Goal: Check status: Check status

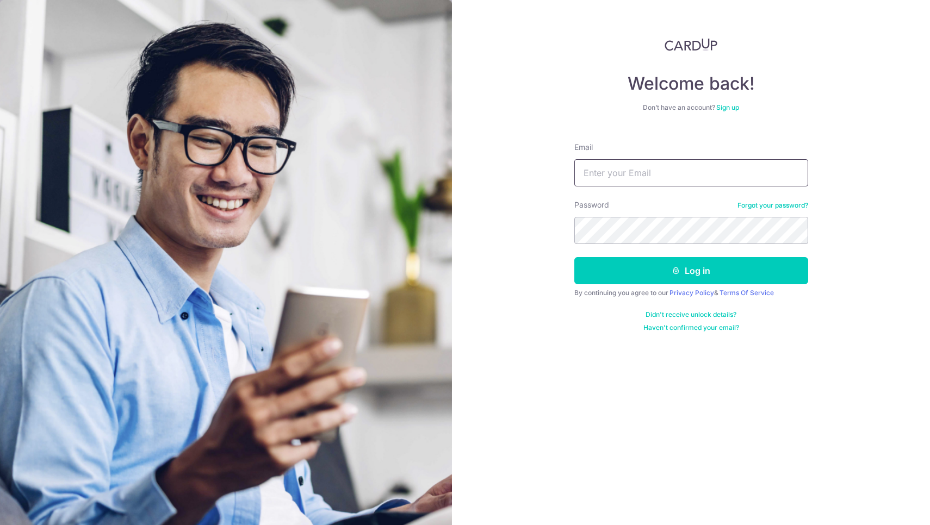
type input "[EMAIL_ADDRESS][DOMAIN_NAME]"
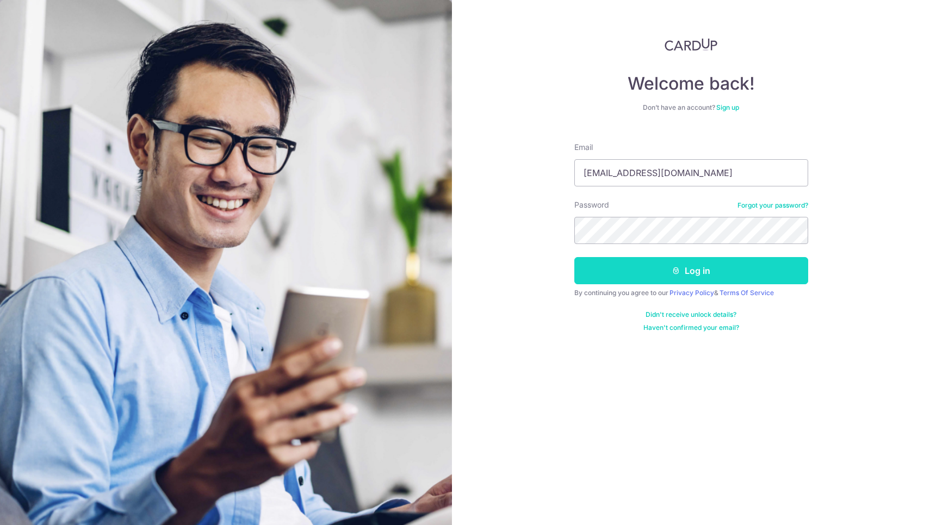
click at [674, 278] on button "Log in" at bounding box center [691, 270] width 234 height 27
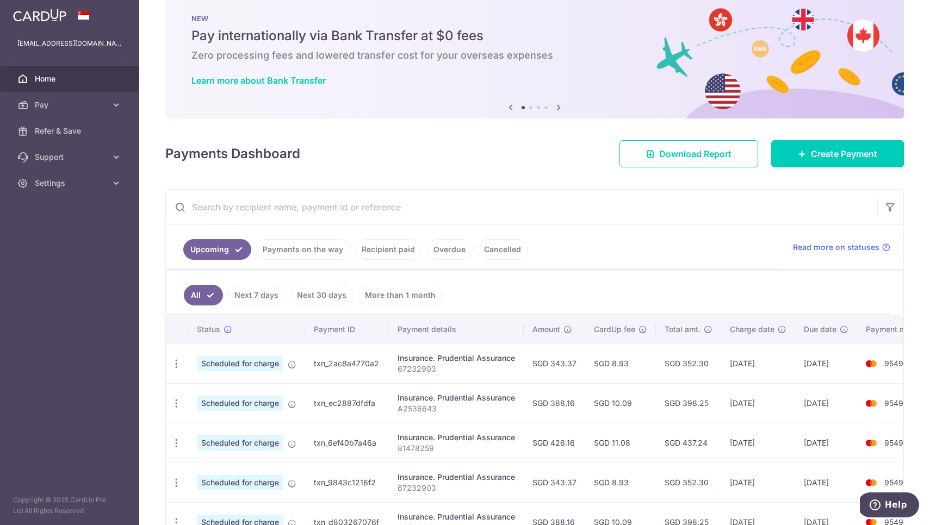
scroll to position [22, 0]
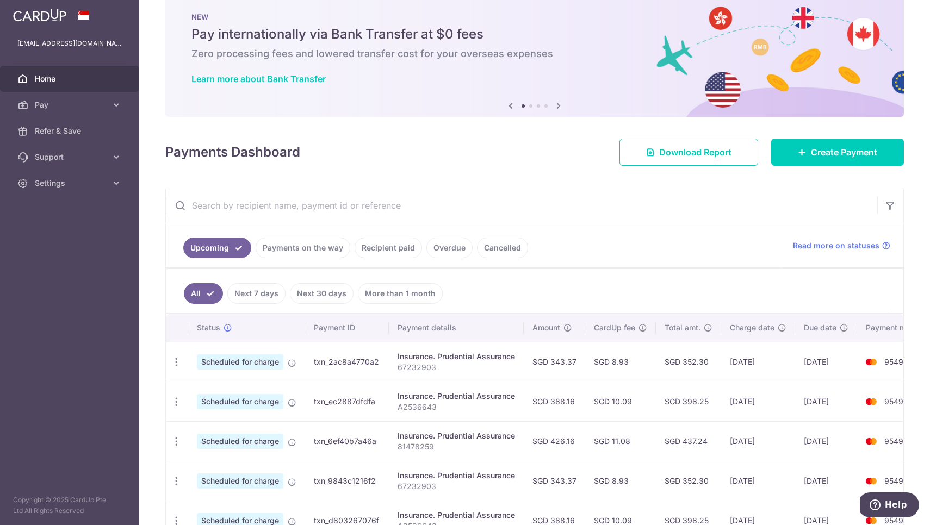
click at [322, 248] on div at bounding box center [469, 265] width 939 height 531
click at [292, 233] on ul "Upcoming Payments on the way Recipient paid Overdue Cancelled" at bounding box center [473, 245] width 614 height 44
click at [296, 247] on link "Payments on the way" at bounding box center [302, 248] width 95 height 21
